Goal: Information Seeking & Learning: Learn about a topic

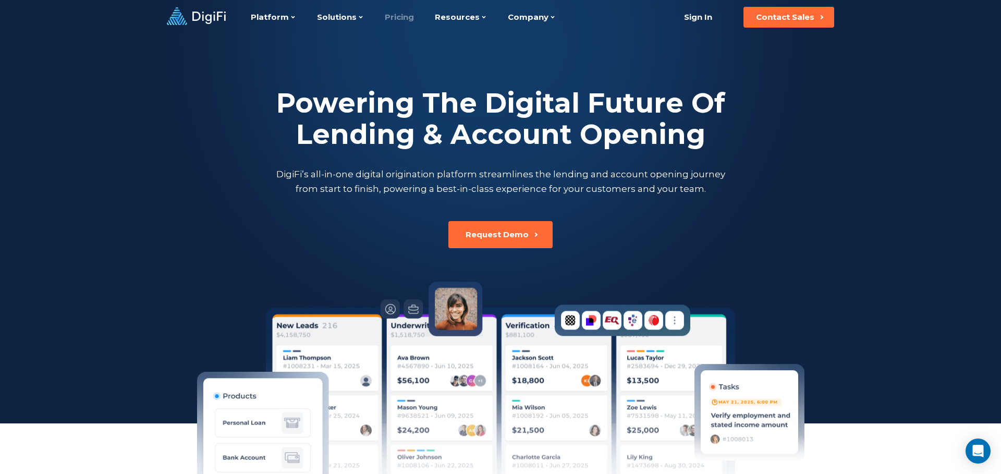
click at [397, 20] on link "Pricing" at bounding box center [399, 17] width 29 height 34
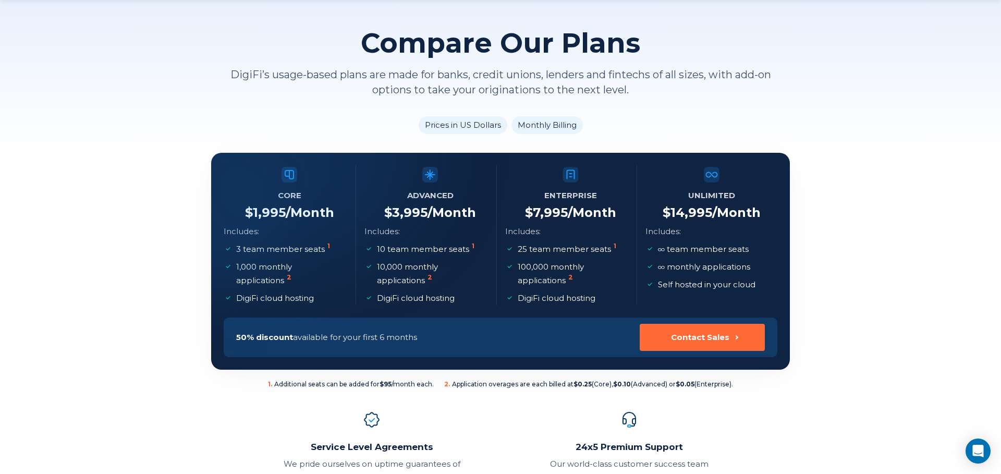
scroll to position [67, 0]
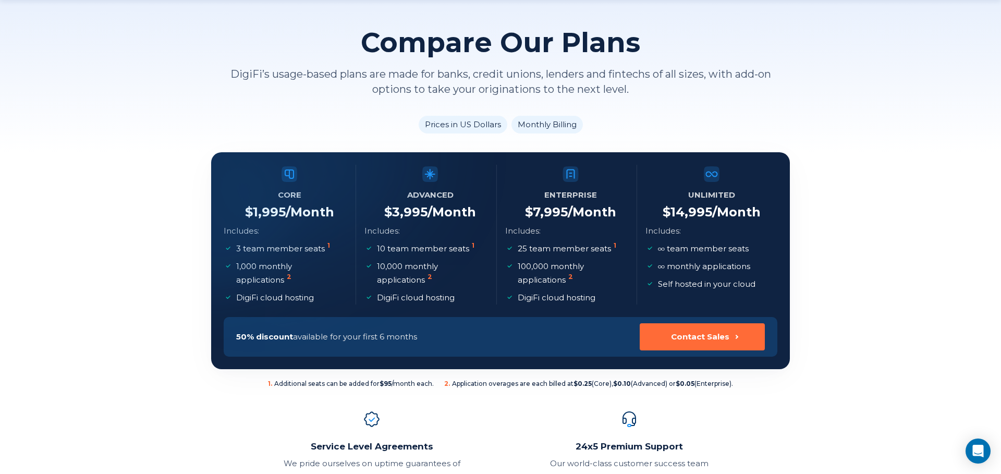
click at [554, 124] on li "Monthly Billing" at bounding box center [547, 125] width 71 height 18
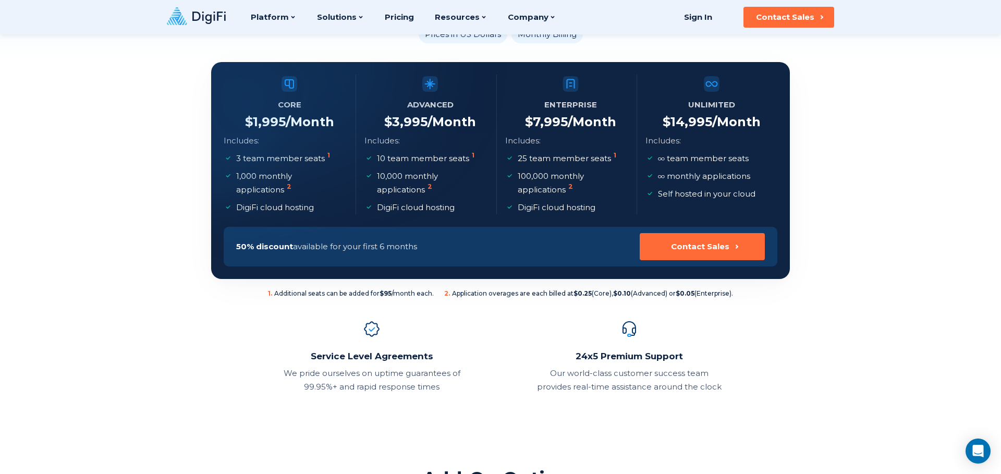
scroll to position [0, 0]
